Goal: Task Accomplishment & Management: Complete application form

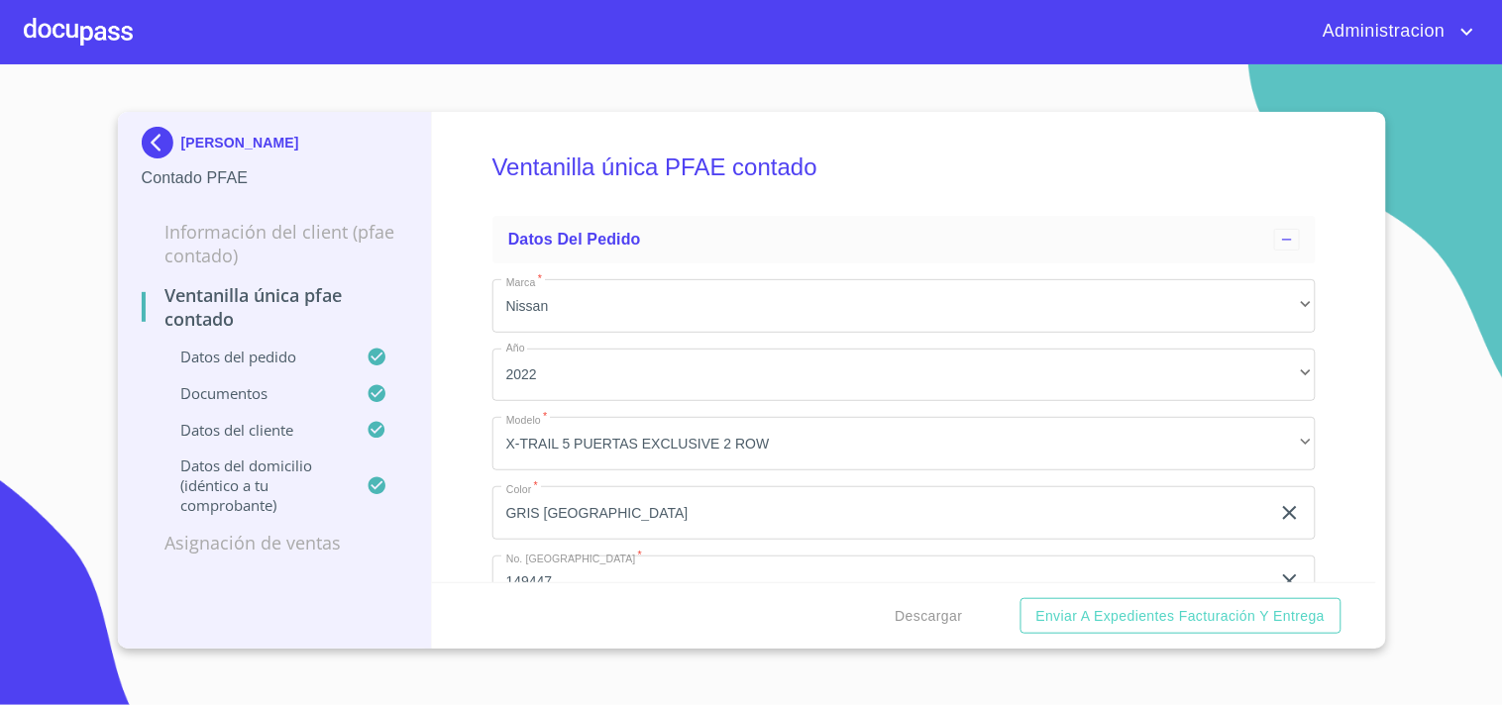
click at [264, 135] on p "[PERSON_NAME]" at bounding box center [240, 143] width 118 height 16
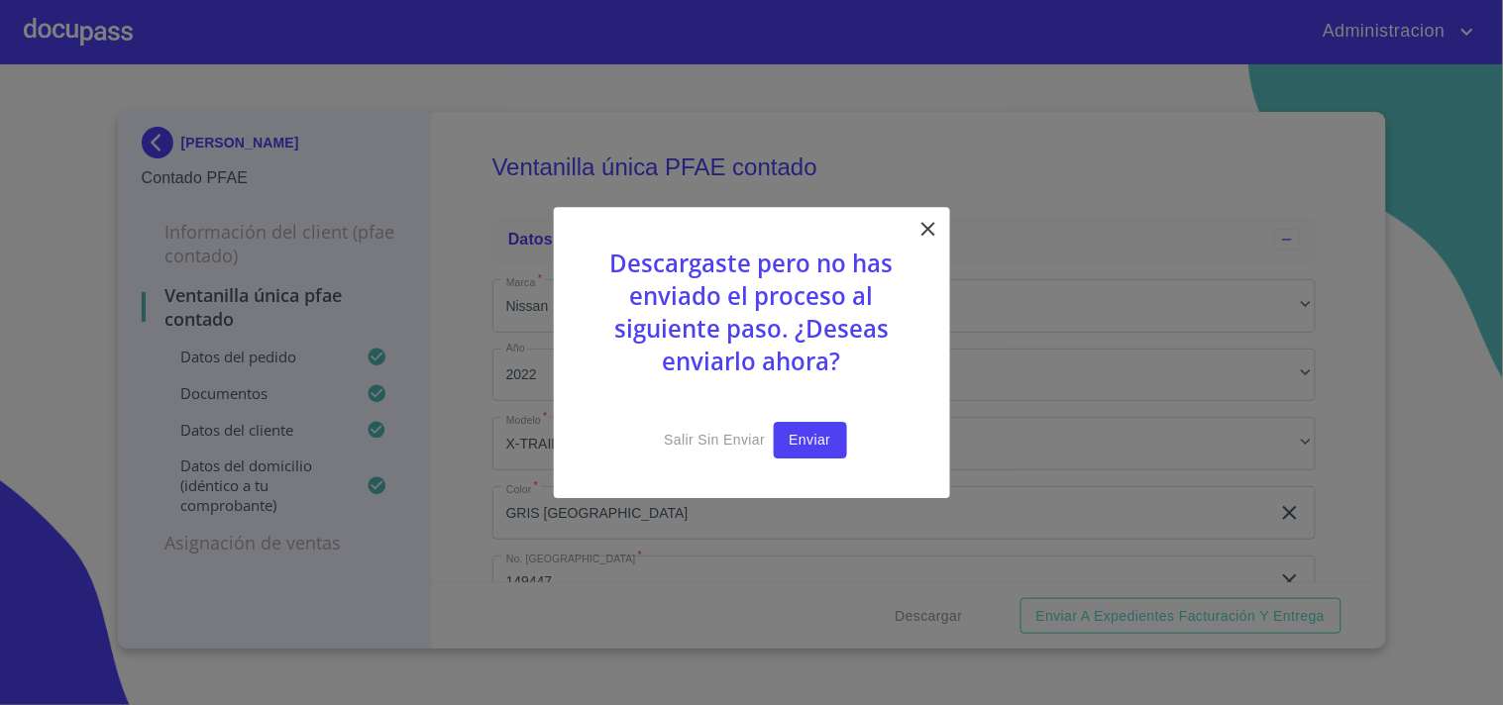
click at [824, 450] on span "Enviar" at bounding box center [811, 440] width 42 height 25
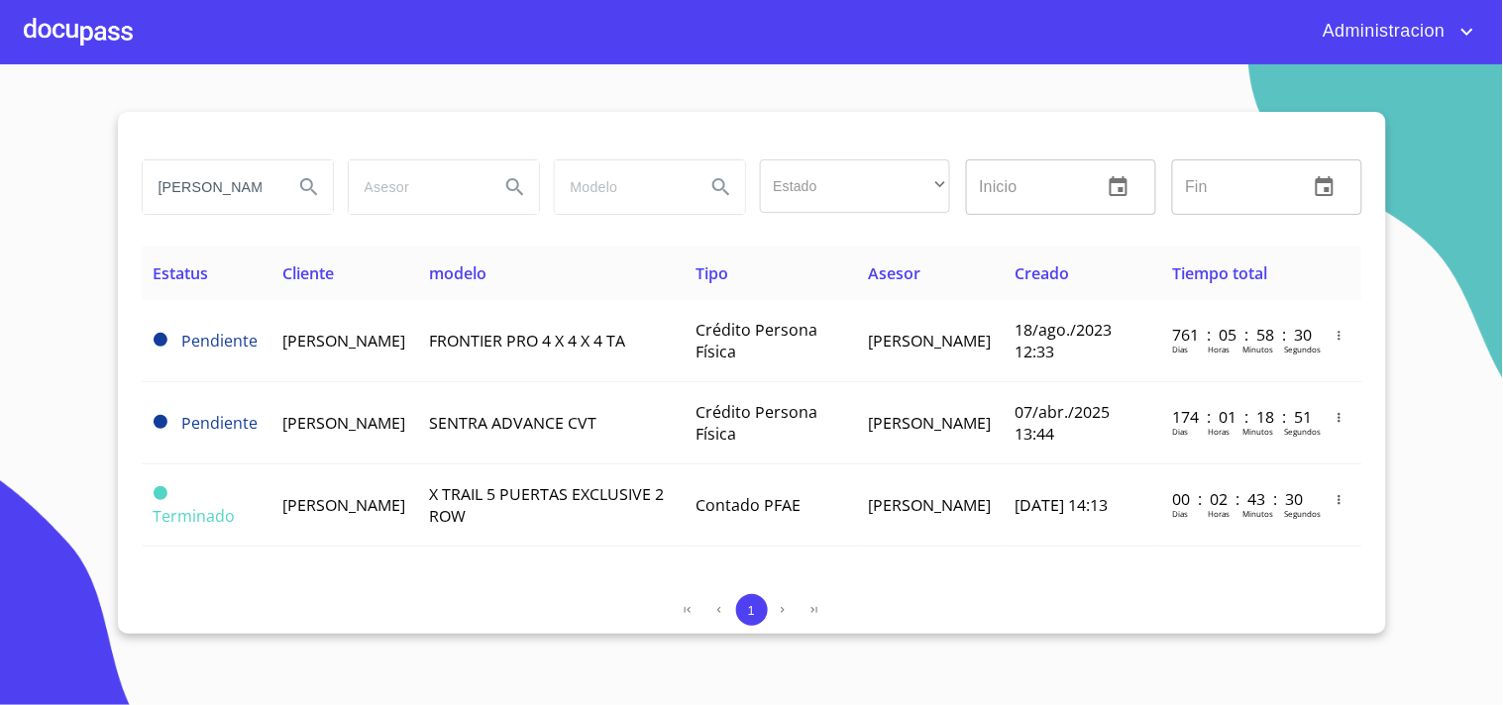
drag, startPoint x: 170, startPoint y: 193, endPoint x: 686, endPoint y: 254, distance: 518.7
click at [644, 255] on div "[PERSON_NAME] Estado ​ ​ Inicio ​ Fin ​ Estatus Cliente modelo Tipo Asesor Crea…" at bounding box center [752, 373] width 1268 height 522
type input "F"
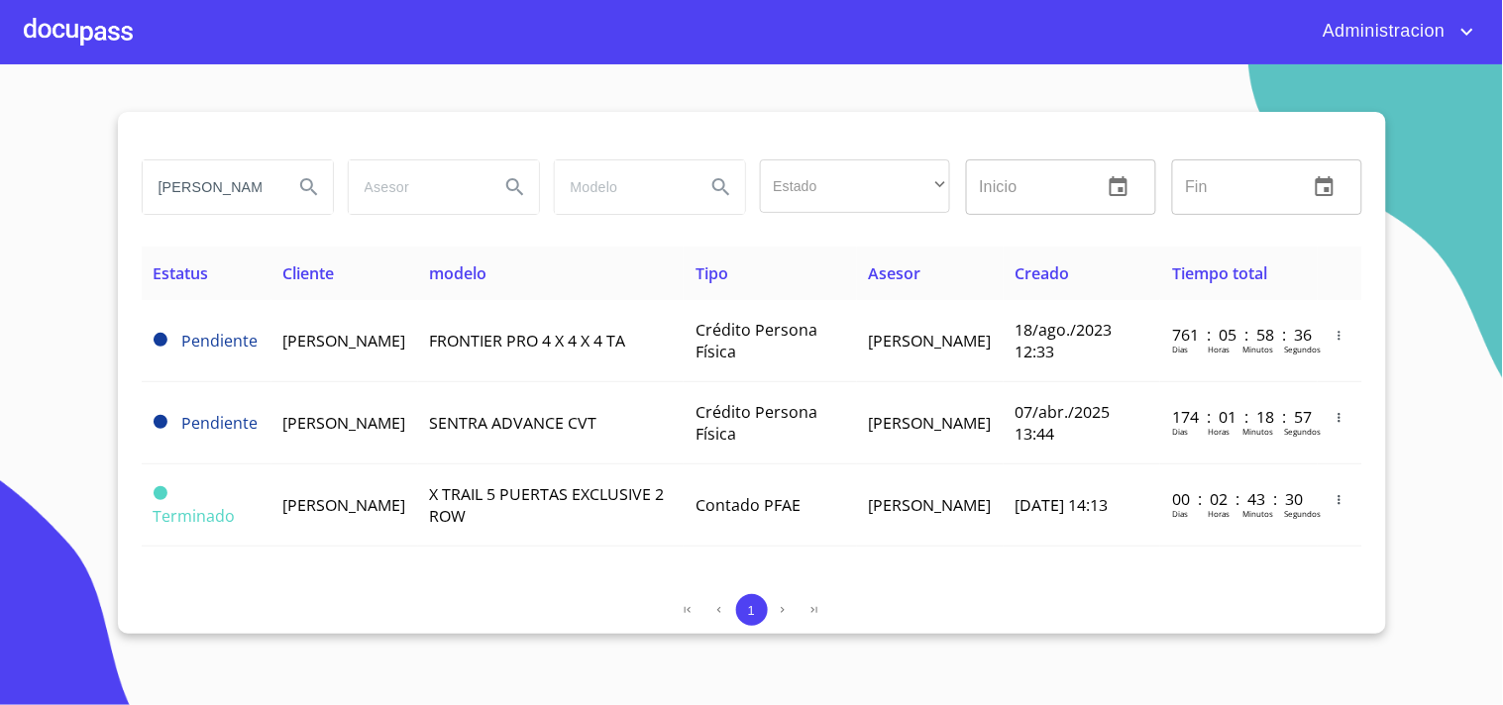
type input "[PERSON_NAME]"
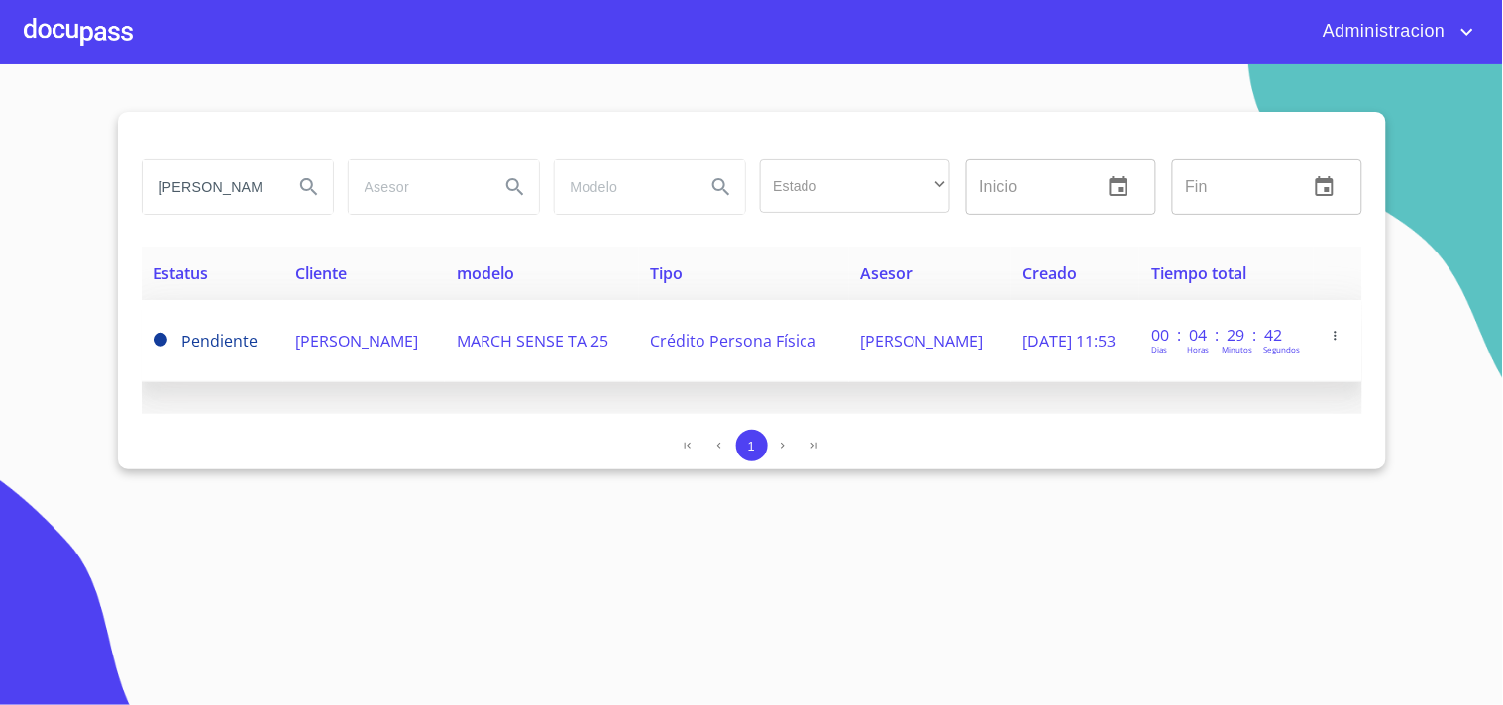
click at [967, 347] on td "[PERSON_NAME]" at bounding box center [929, 341] width 161 height 82
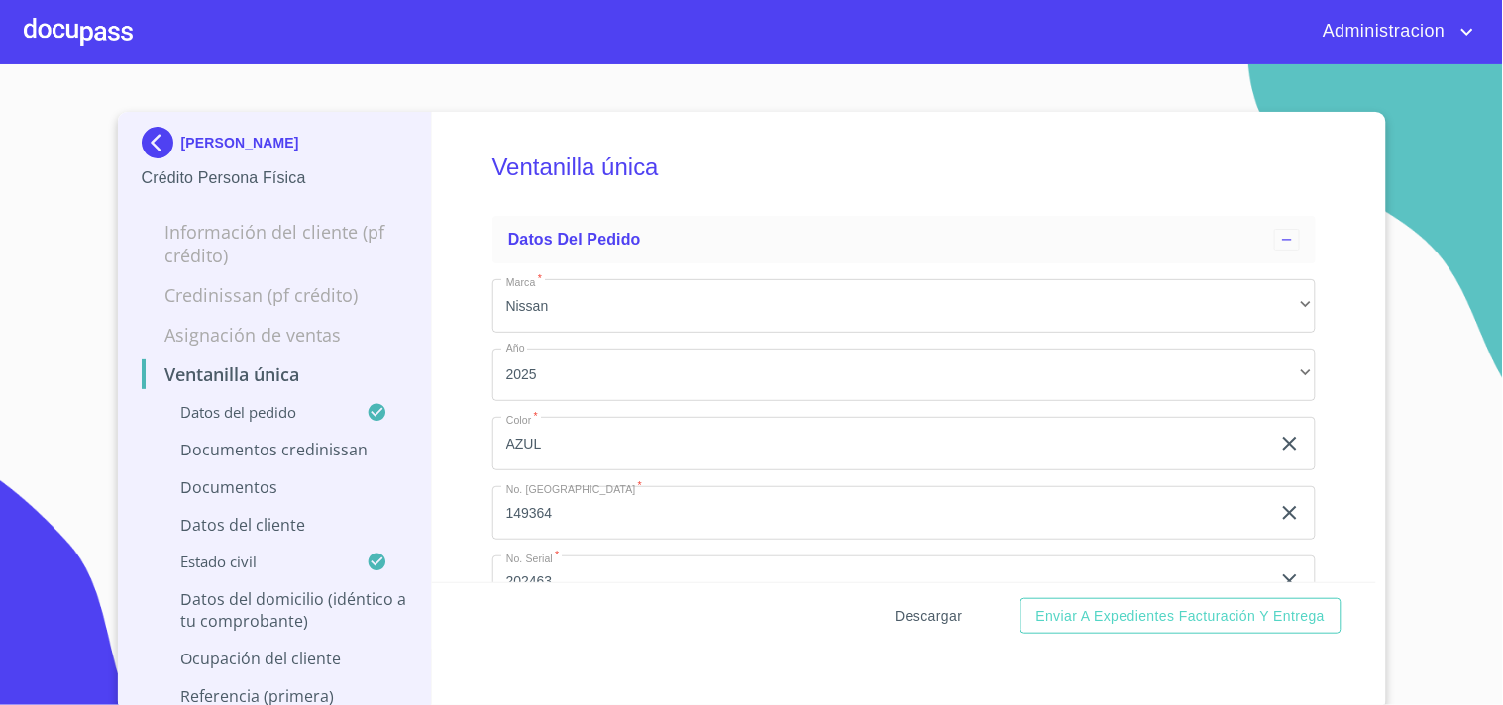
click at [945, 619] on span "Descargar" at bounding box center [929, 616] width 67 height 25
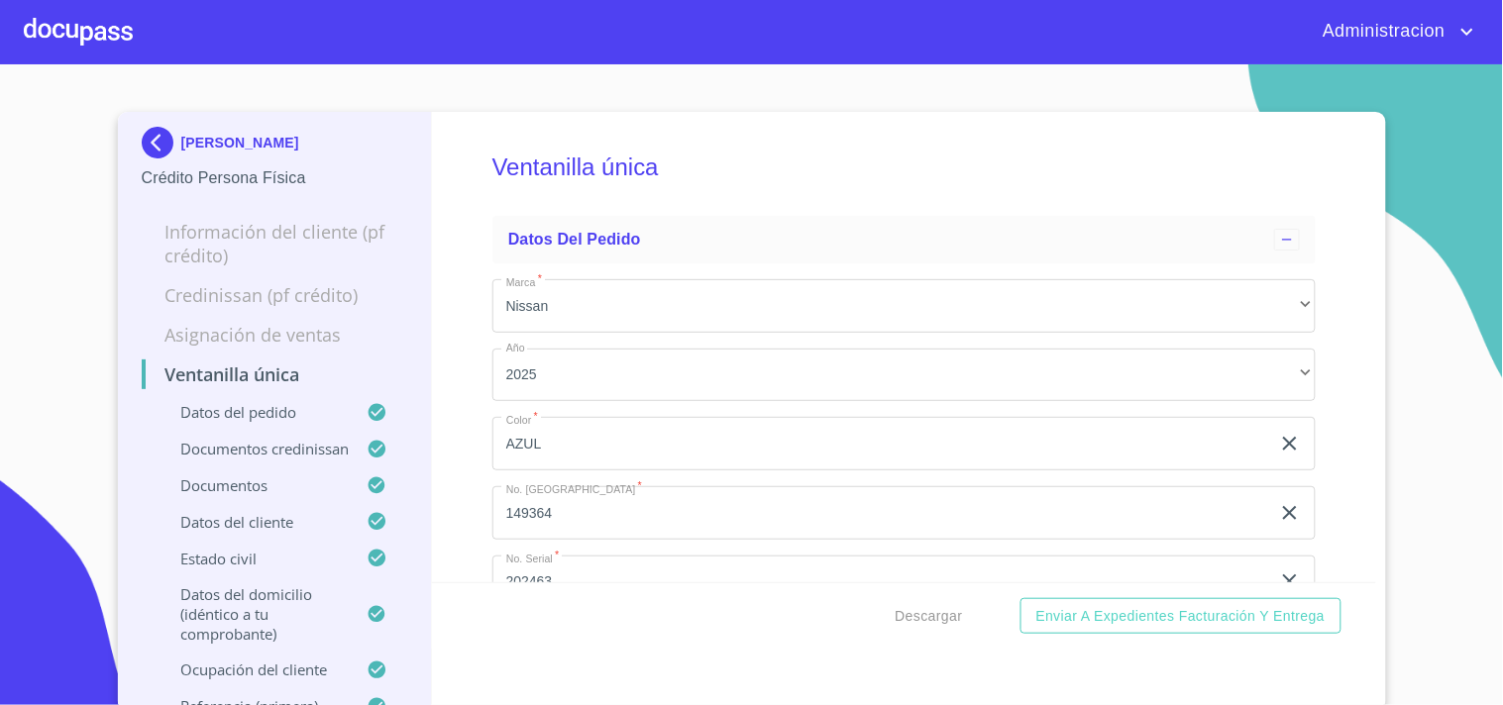
click at [220, 147] on p "[PERSON_NAME]" at bounding box center [240, 143] width 118 height 16
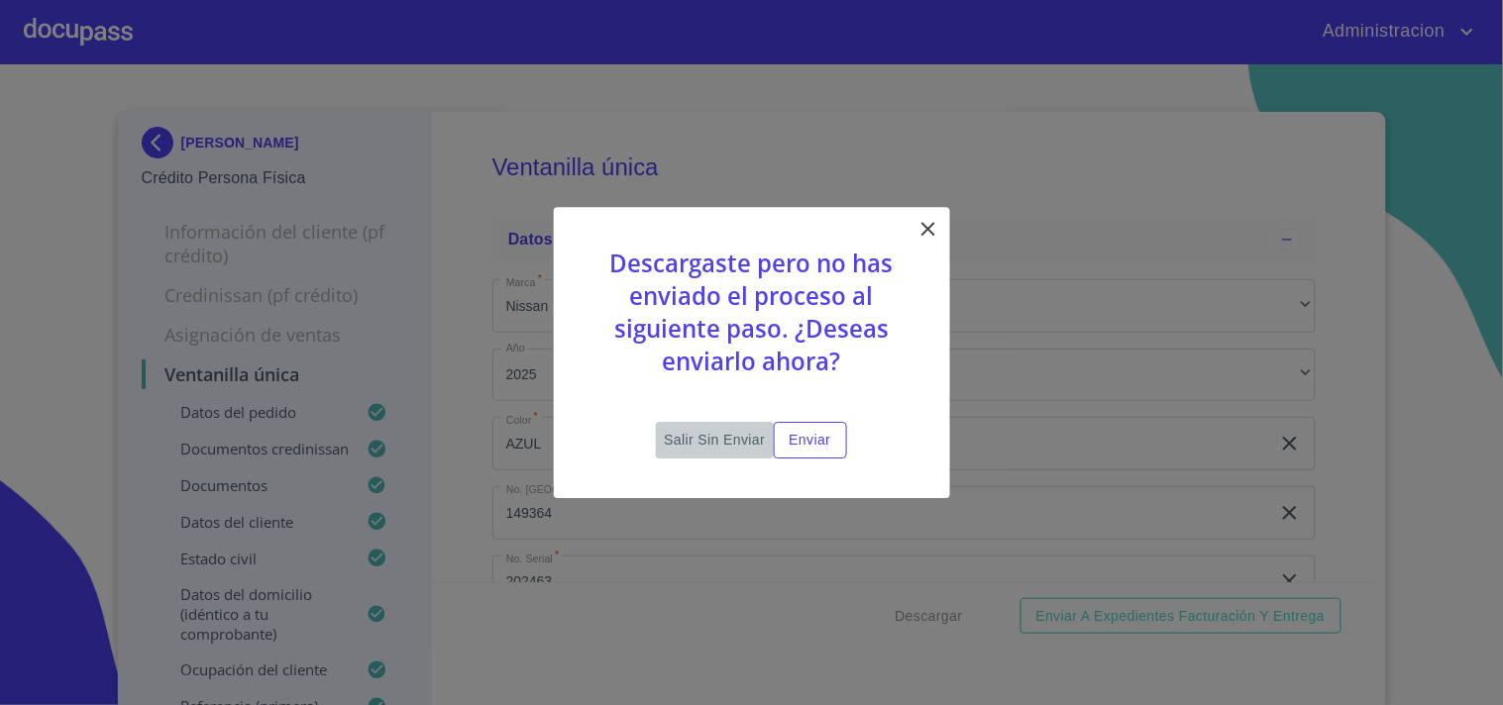
click at [735, 429] on span "Salir sin enviar" at bounding box center [714, 440] width 101 height 25
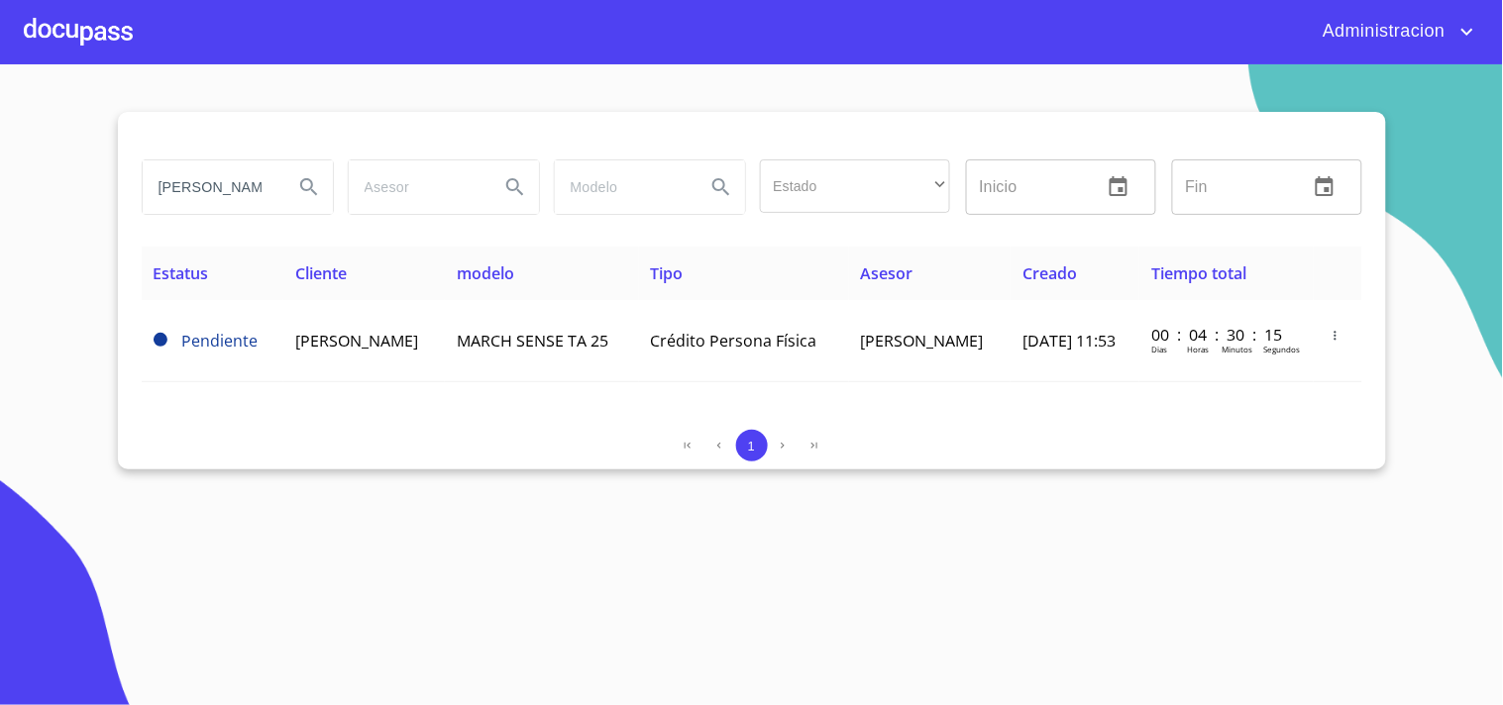
drag, startPoint x: 157, startPoint y: 188, endPoint x: 579, endPoint y: 206, distance: 422.4
click at [577, 210] on div "[PERSON_NAME] Estado ​ ​ Inicio ​ Fin ​" at bounding box center [752, 187] width 1236 height 71
type input "g"
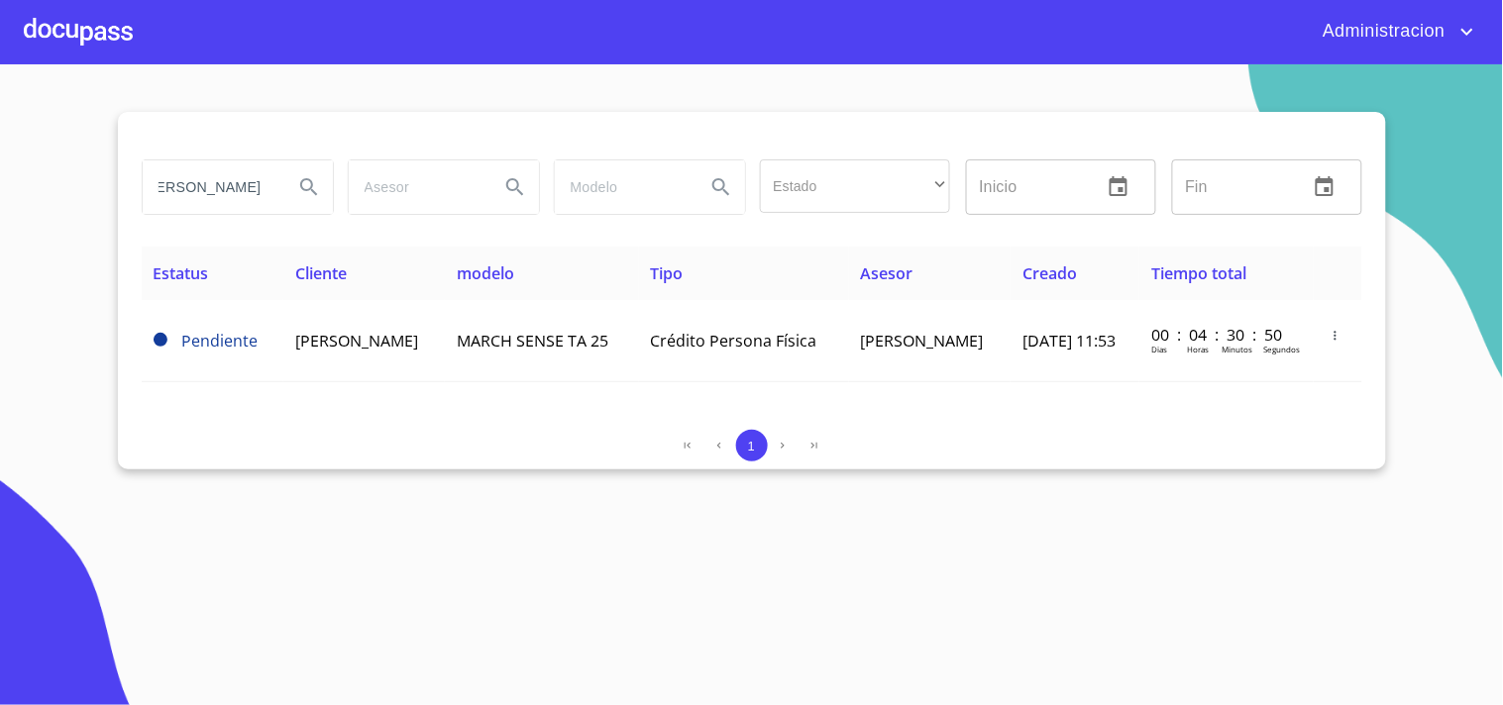
type input "[PERSON_NAME]"
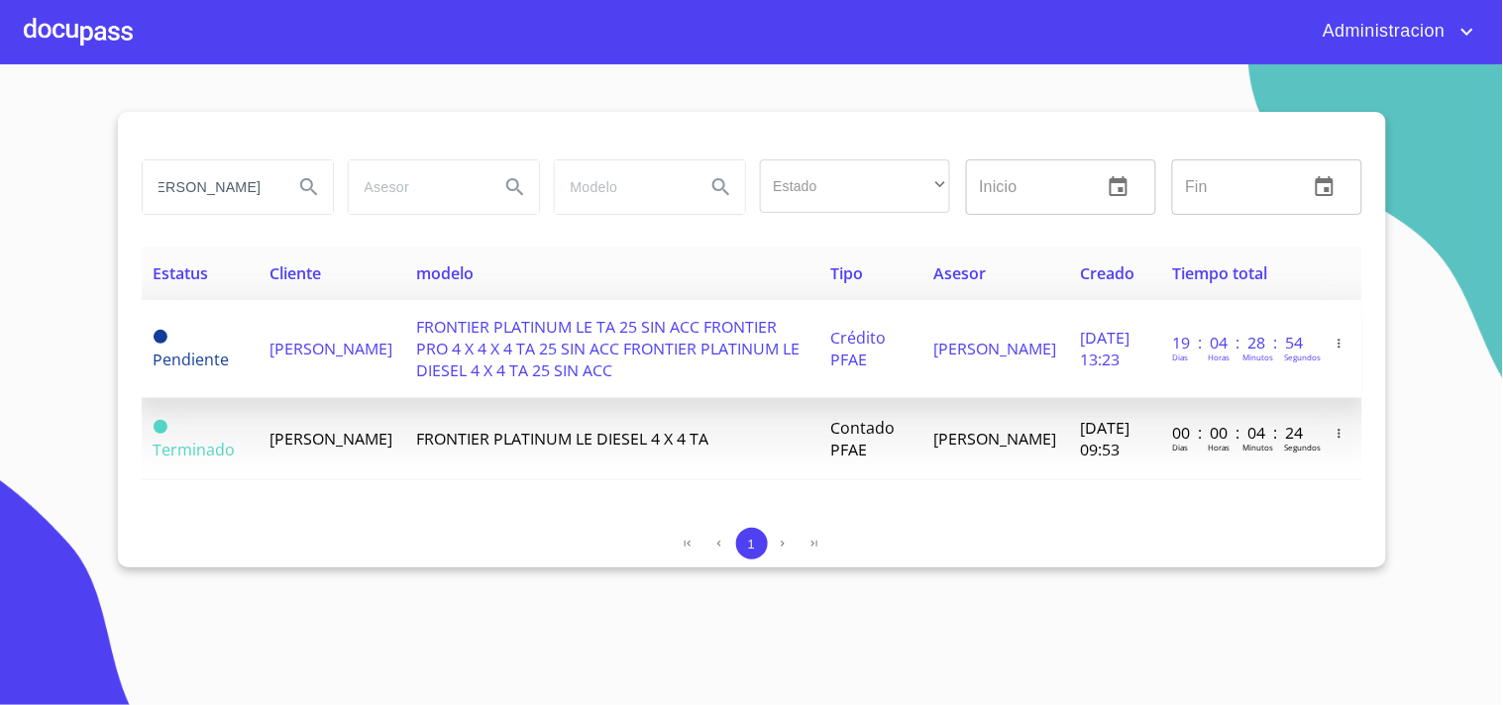
scroll to position [0, 0]
click at [694, 341] on span "FRONTIER PLATINUM LE TA 25 SIN ACC FRONTIER PRO 4 X 4 X 4 TA 25 SIN ACC FRONTIE…" at bounding box center [607, 348] width 383 height 65
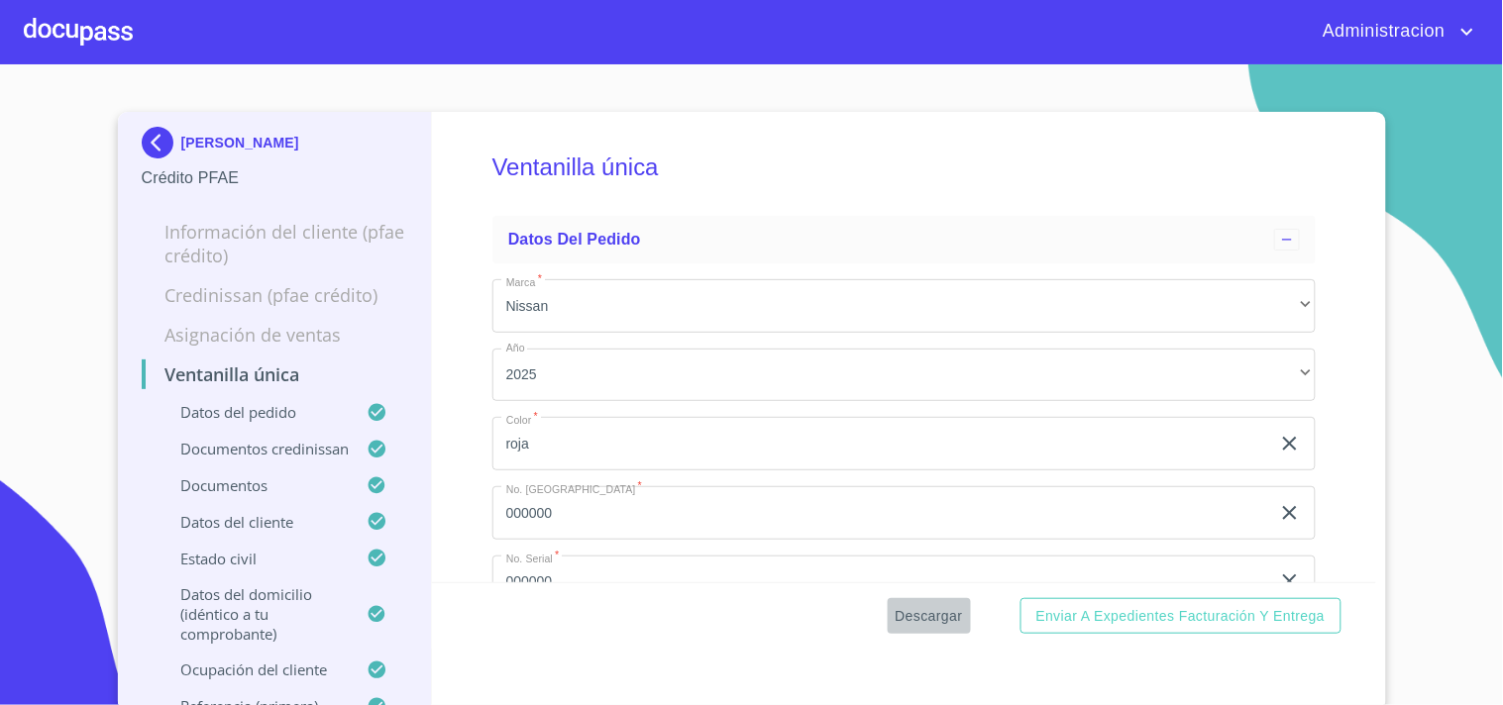
drag, startPoint x: 927, startPoint y: 615, endPoint x: 931, endPoint y: 605, distance: 10.7
click at [931, 605] on span "Descargar" at bounding box center [929, 616] width 67 height 25
